Goal: Information Seeking & Learning: Find contact information

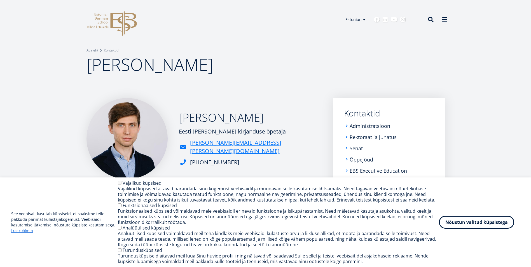
drag, startPoint x: 316, startPoint y: 143, endPoint x: 312, endPoint y: 141, distance: 4.5
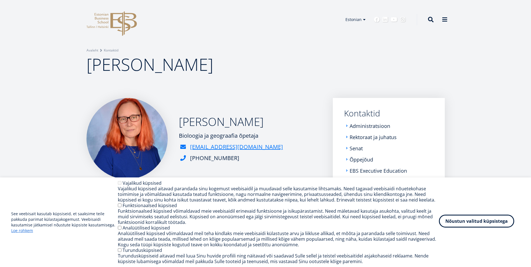
click at [457, 216] on button "Nõustun valitud küpsistega" at bounding box center [476, 221] width 75 height 13
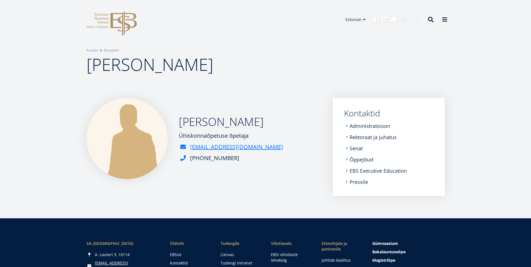
drag, startPoint x: 0, startPoint y: 0, endPoint x: 111, endPoint y: 204, distance: 231.9
